Goal: Information Seeking & Learning: Find contact information

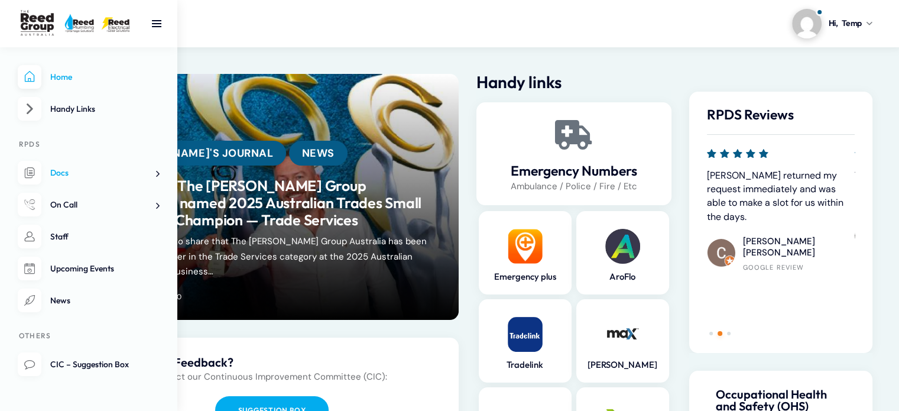
click at [58, 170] on span "Docs" at bounding box center [59, 172] width 18 height 11
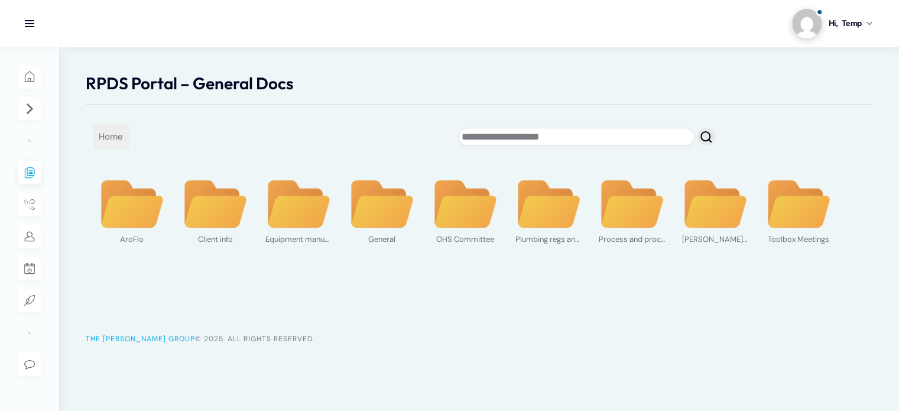
click at [624, 216] on img at bounding box center [632, 204] width 66 height 51
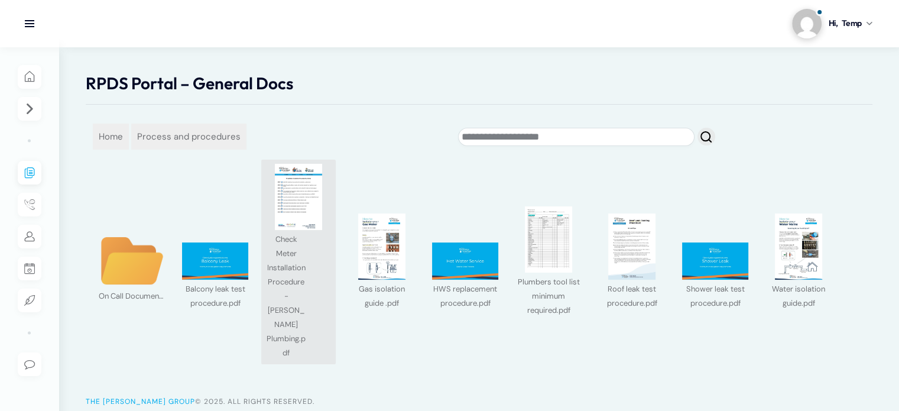
click at [300, 211] on img at bounding box center [299, 197] width 66 height 66
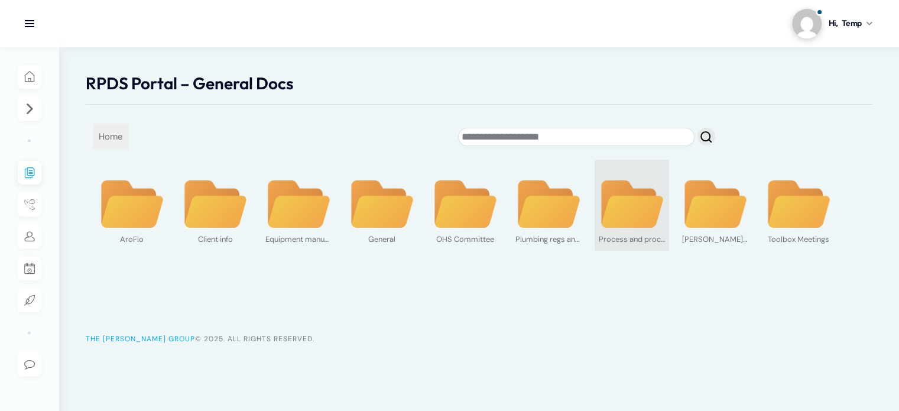
click at [614, 206] on img at bounding box center [632, 204] width 66 height 51
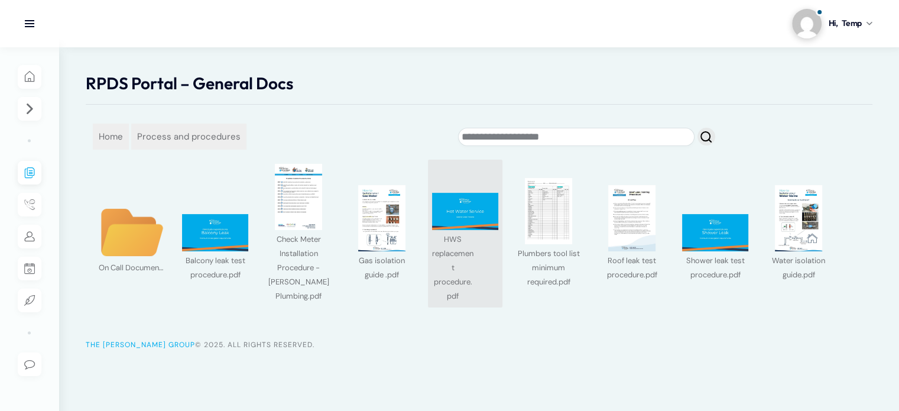
click at [465, 224] on img at bounding box center [465, 211] width 66 height 37
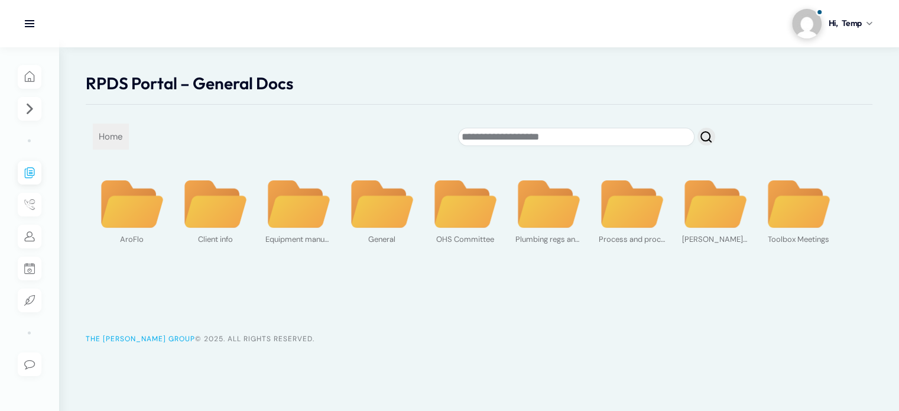
click at [310, 215] on img at bounding box center [299, 204] width 66 height 51
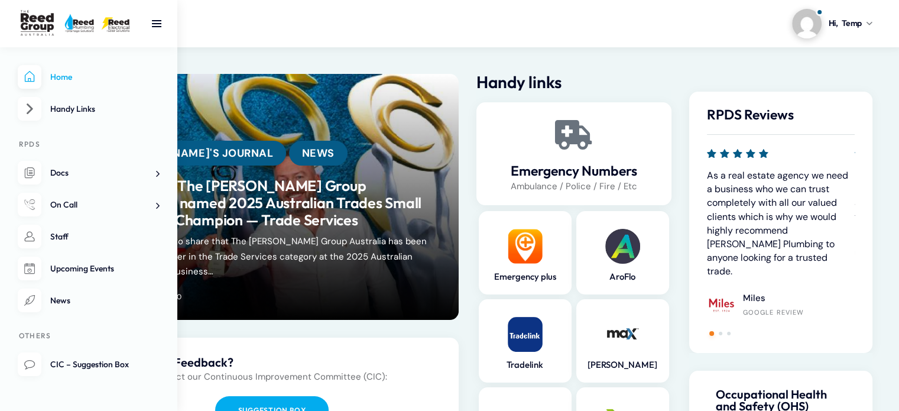
click at [87, 177] on link "Docs" at bounding box center [89, 173] width 142 height 24
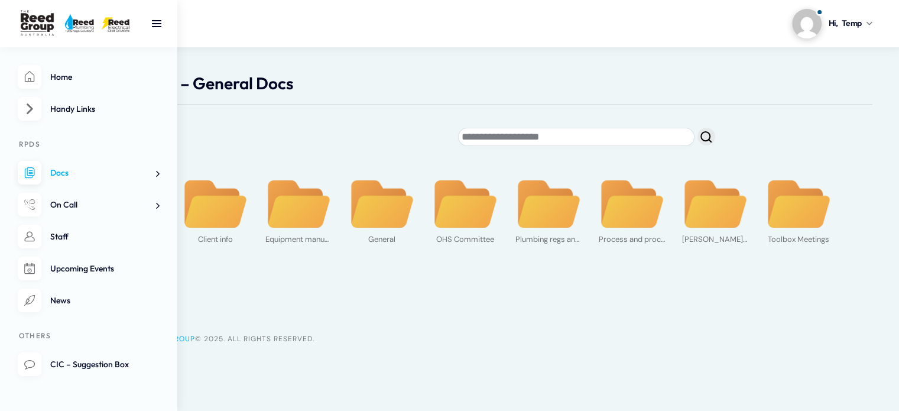
click at [76, 205] on span "On Call" at bounding box center [63, 204] width 27 height 11
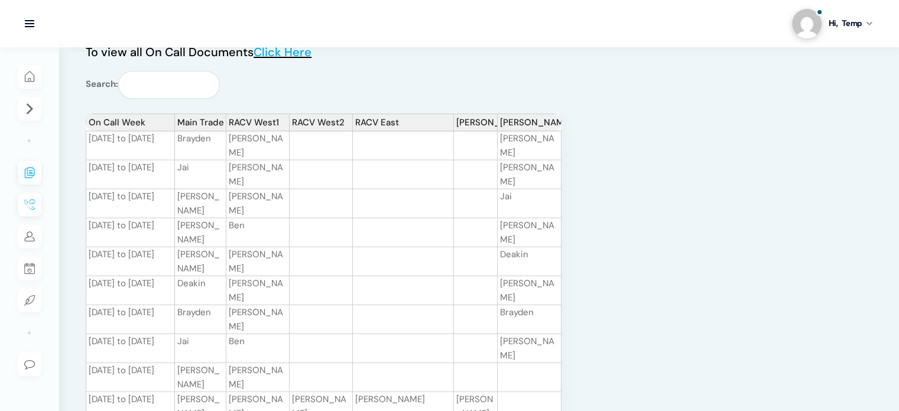
scroll to position [19, 0]
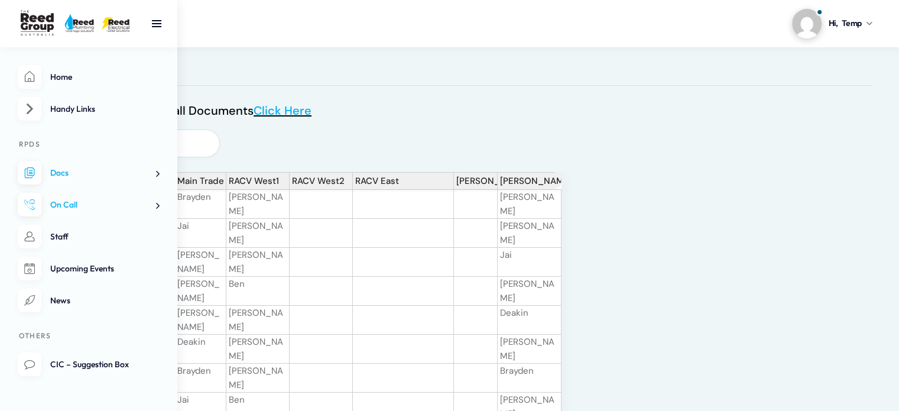
click at [80, 236] on link "Staff" at bounding box center [89, 237] width 142 height 24
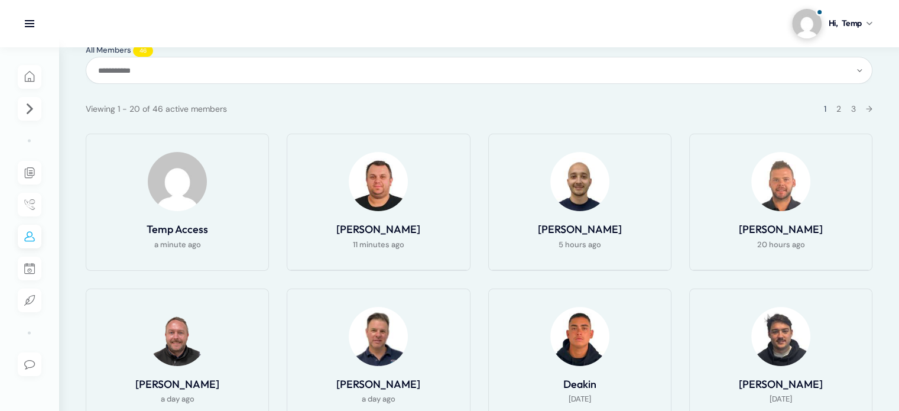
scroll to position [177, 0]
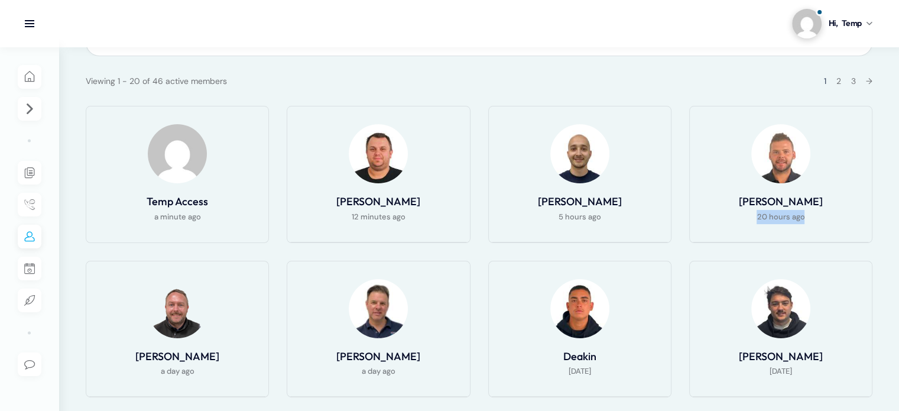
drag, startPoint x: 778, startPoint y: 215, endPoint x: 808, endPoint y: 209, distance: 30.7
click at [808, 209] on div "20 hours ago" at bounding box center [781, 216] width 158 height 15
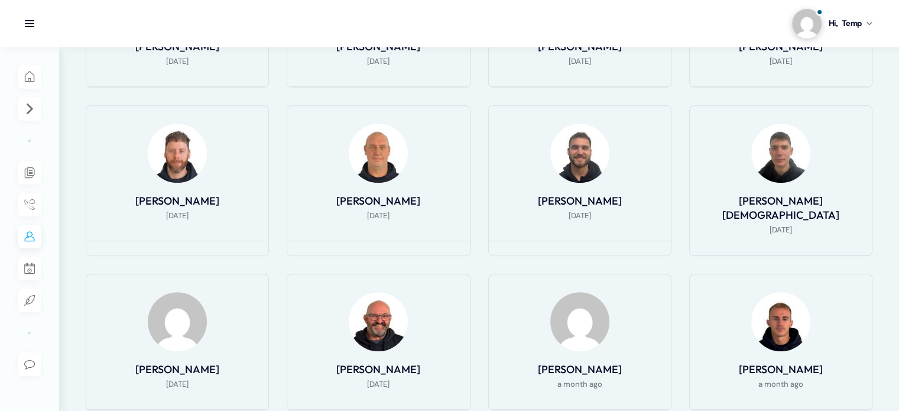
scroll to position [709, 0]
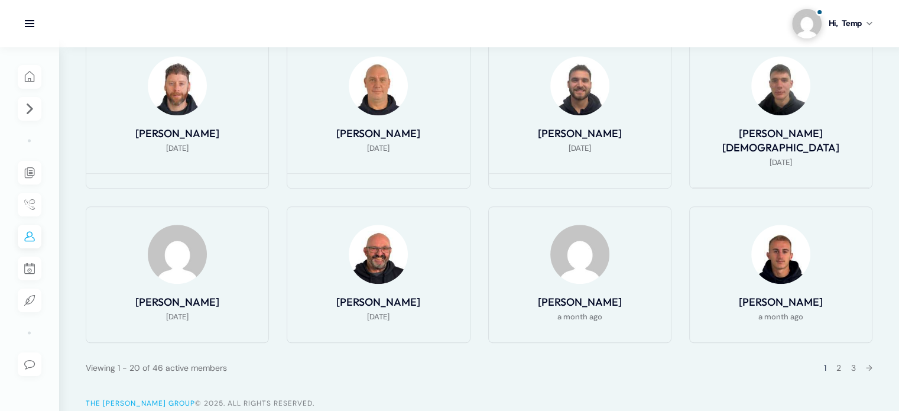
drag, startPoint x: 761, startPoint y: 147, endPoint x: 742, endPoint y: 184, distance: 41.5
click at [811, 155] on div "[DATE]" at bounding box center [781, 162] width 158 height 15
drag, startPoint x: 151, startPoint y: 352, endPoint x: 160, endPoint y: 354, distance: 9.0
click at [160, 361] on div "Viewing 1 - 20 of 46 active members" at bounding box center [156, 368] width 141 height 14
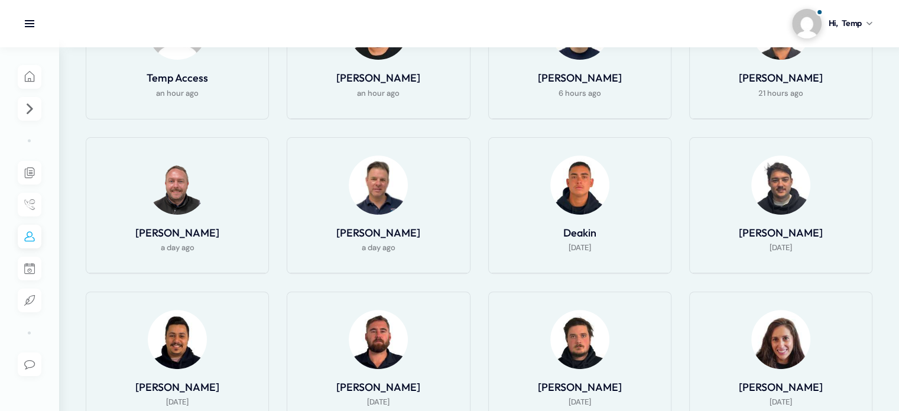
scroll to position [295, 0]
